Goal: Check status: Check status

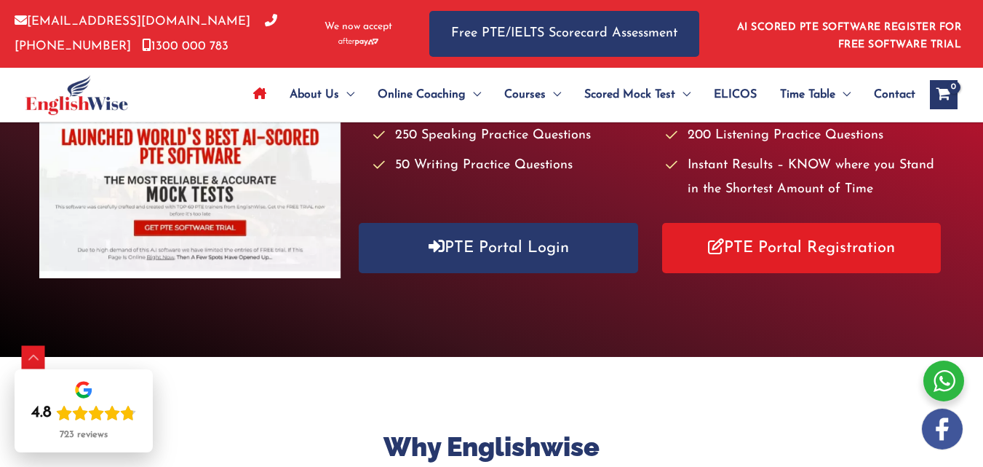
scroll to position [299, 0]
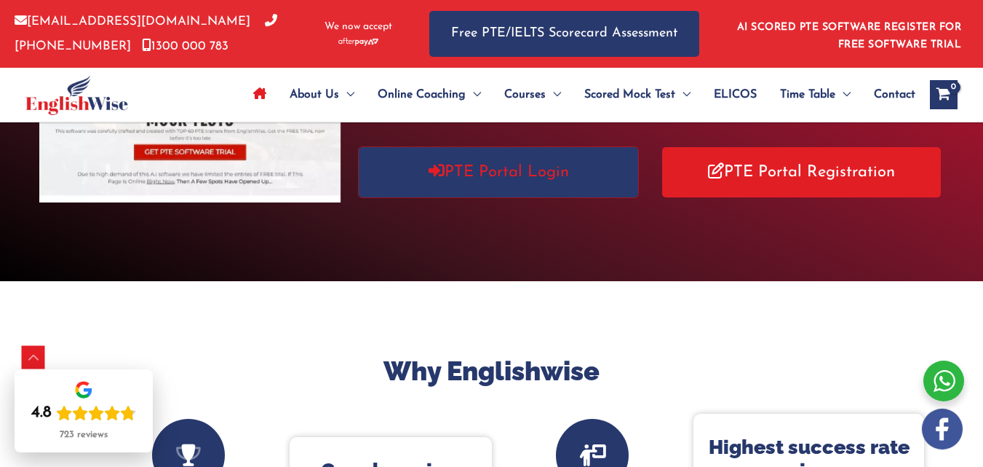
click at [435, 180] on link "PTE Portal Login" at bounding box center [498, 172] width 279 height 50
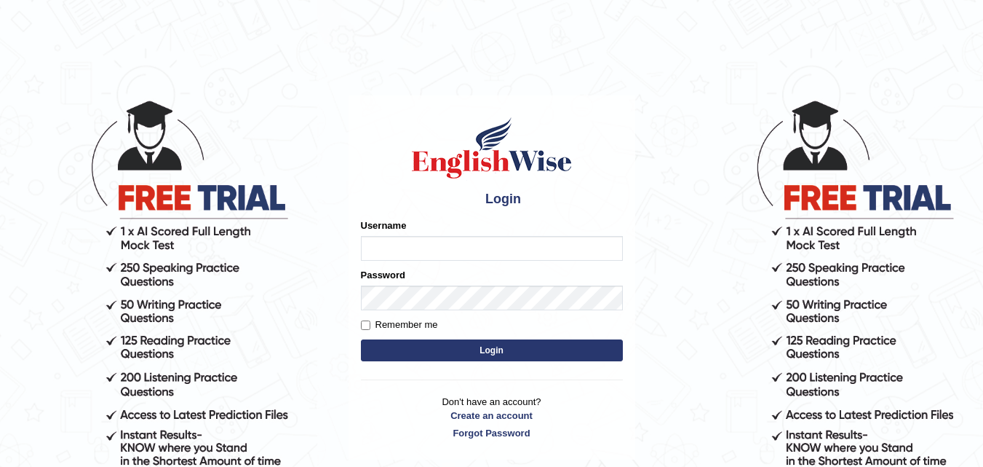
click at [449, 231] on div "Username" at bounding box center [492, 239] width 262 height 42
type input "mohit780073"
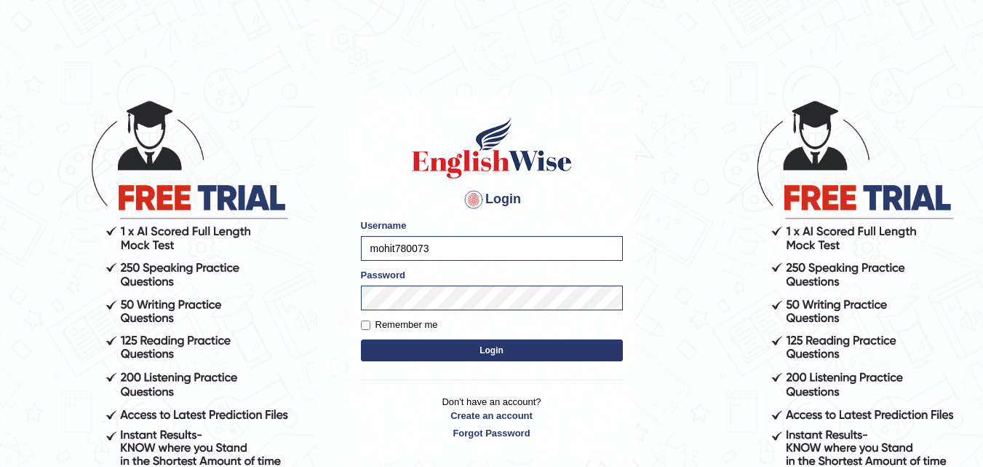
click at [509, 351] on button "Login" at bounding box center [492, 350] width 262 height 22
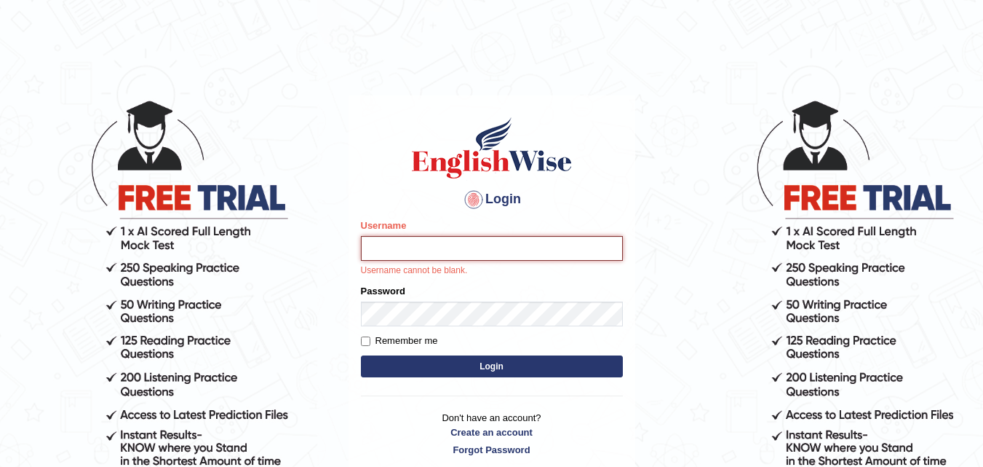
type input "mohit780073"
click at [359, 344] on div "Login Please fix the following errors: Username mohit780073 Username cannot be …" at bounding box center [492, 285] width 287 height 381
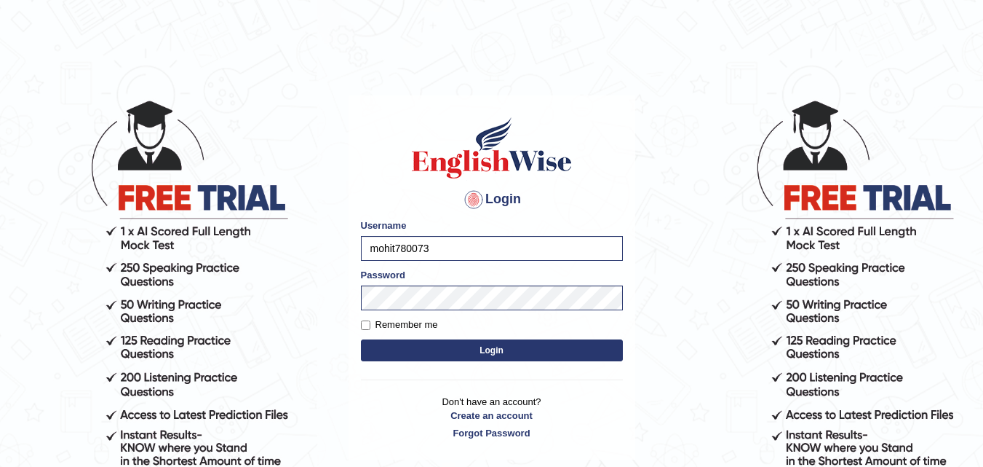
click at [379, 354] on button "Login" at bounding box center [492, 350] width 262 height 22
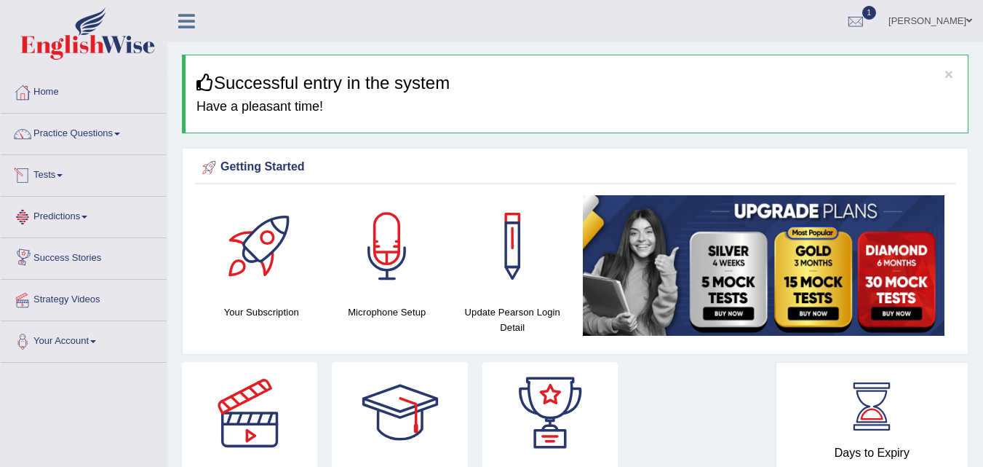
click at [45, 173] on link "Tests" at bounding box center [84, 173] width 166 height 36
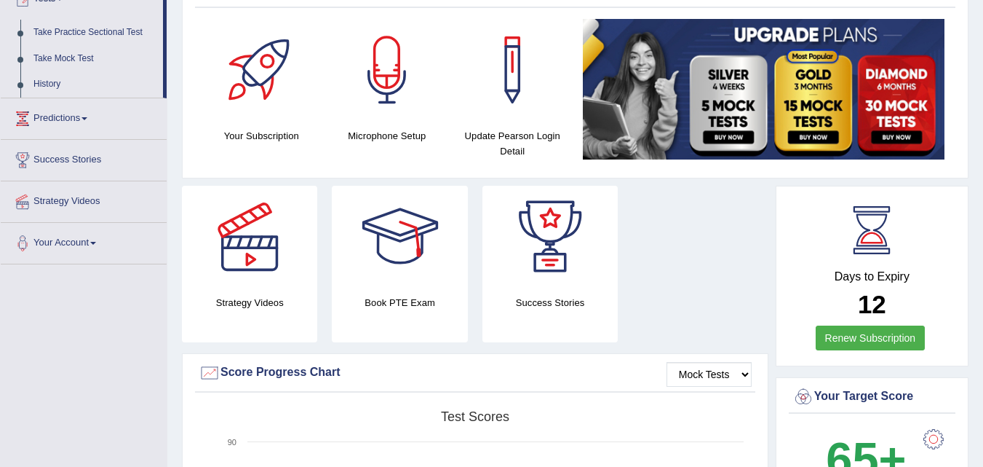
scroll to position [177, 0]
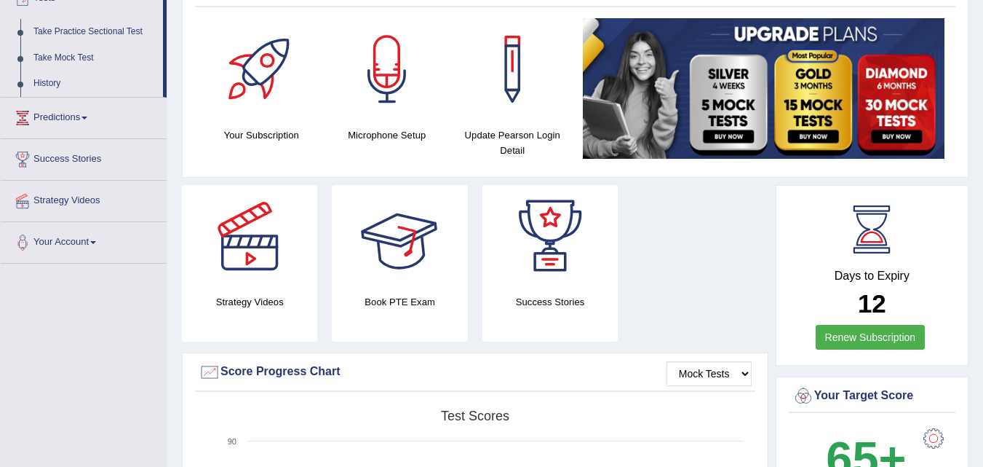
click at [402, 235] on div at bounding box center [400, 236] width 102 height 102
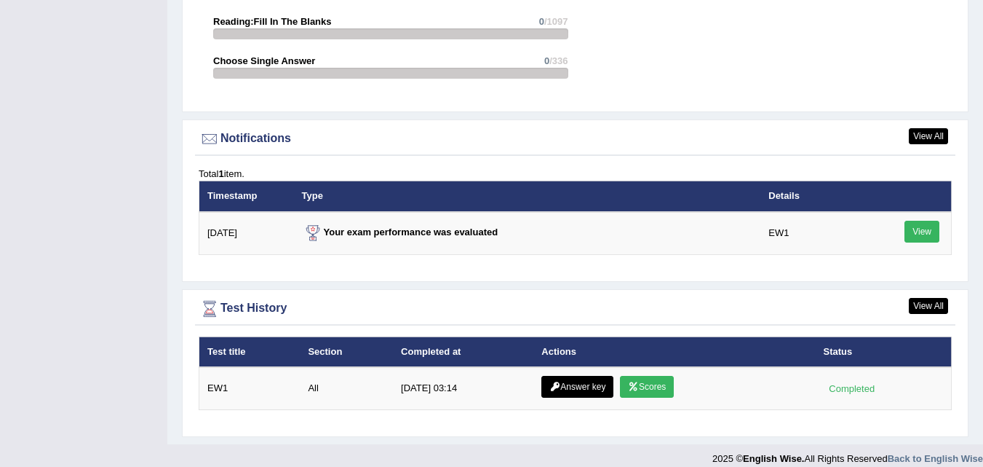
scroll to position [1761, 0]
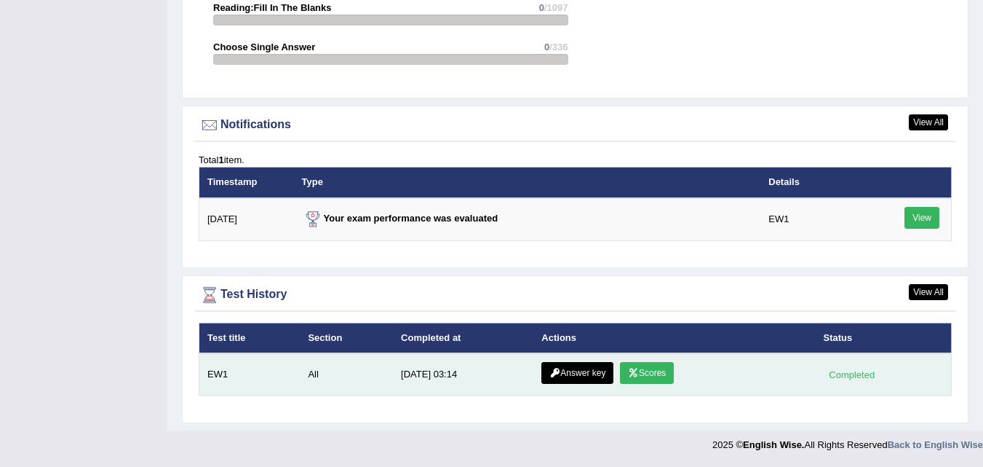
click at [629, 371] on icon at bounding box center [633, 372] width 11 height 9
